Goal: Navigation & Orientation: Go to known website

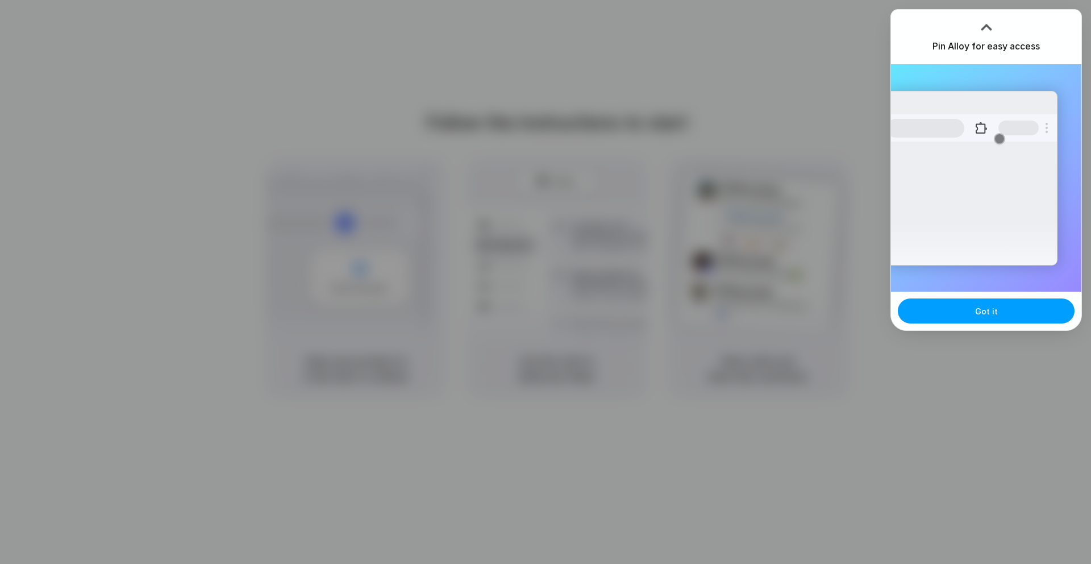
click at [1030, 307] on button "Got it" at bounding box center [986, 310] width 177 height 25
